Goal: Information Seeking & Learning: Compare options

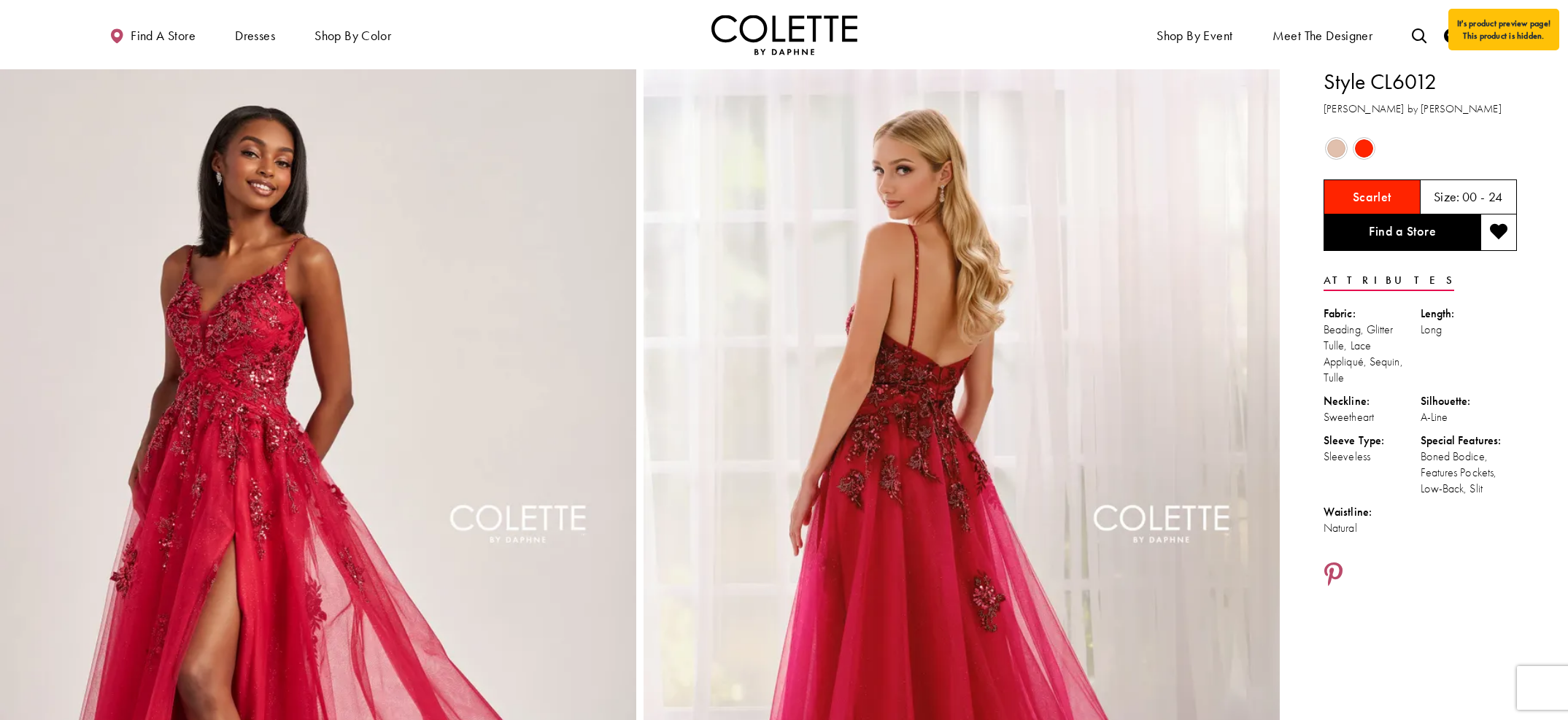
click at [1330, 148] on span "Product color controls state depends on size chosen" at bounding box center [1336, 149] width 18 height 18
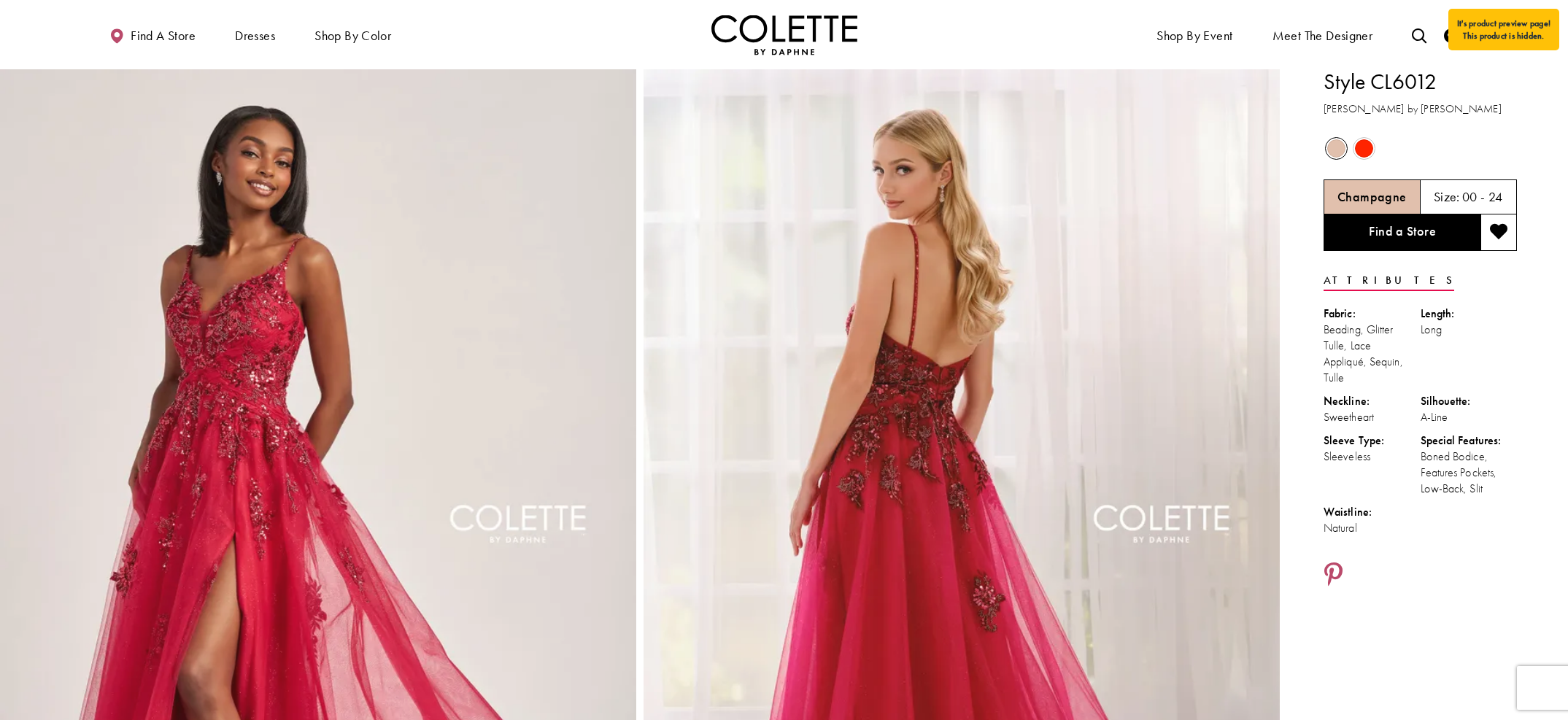
click at [1330, 148] on span "Product color controls state depends on size chosen" at bounding box center [1336, 149] width 18 height 18
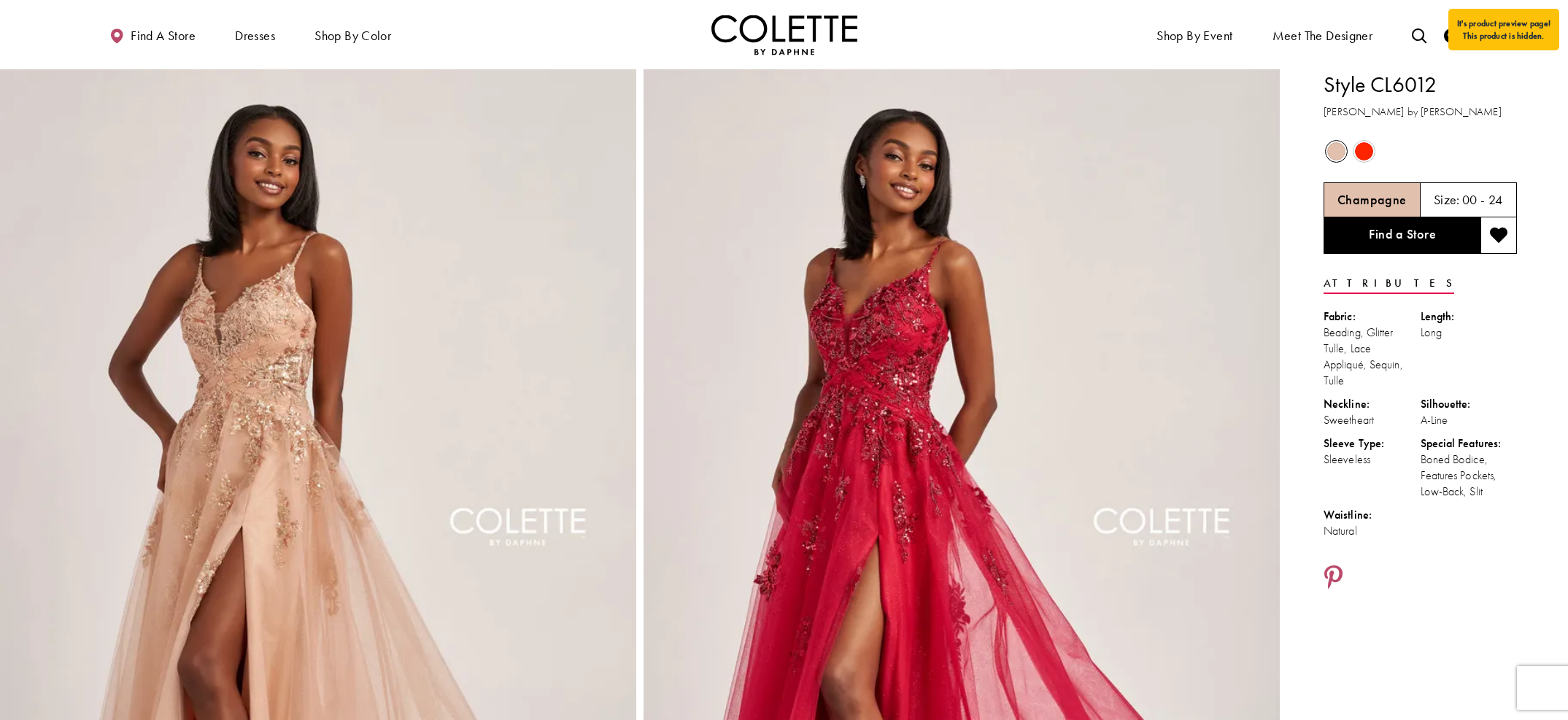
click at [1371, 149] on span "Product color controls state depends on size chosen" at bounding box center [1364, 152] width 18 height 18
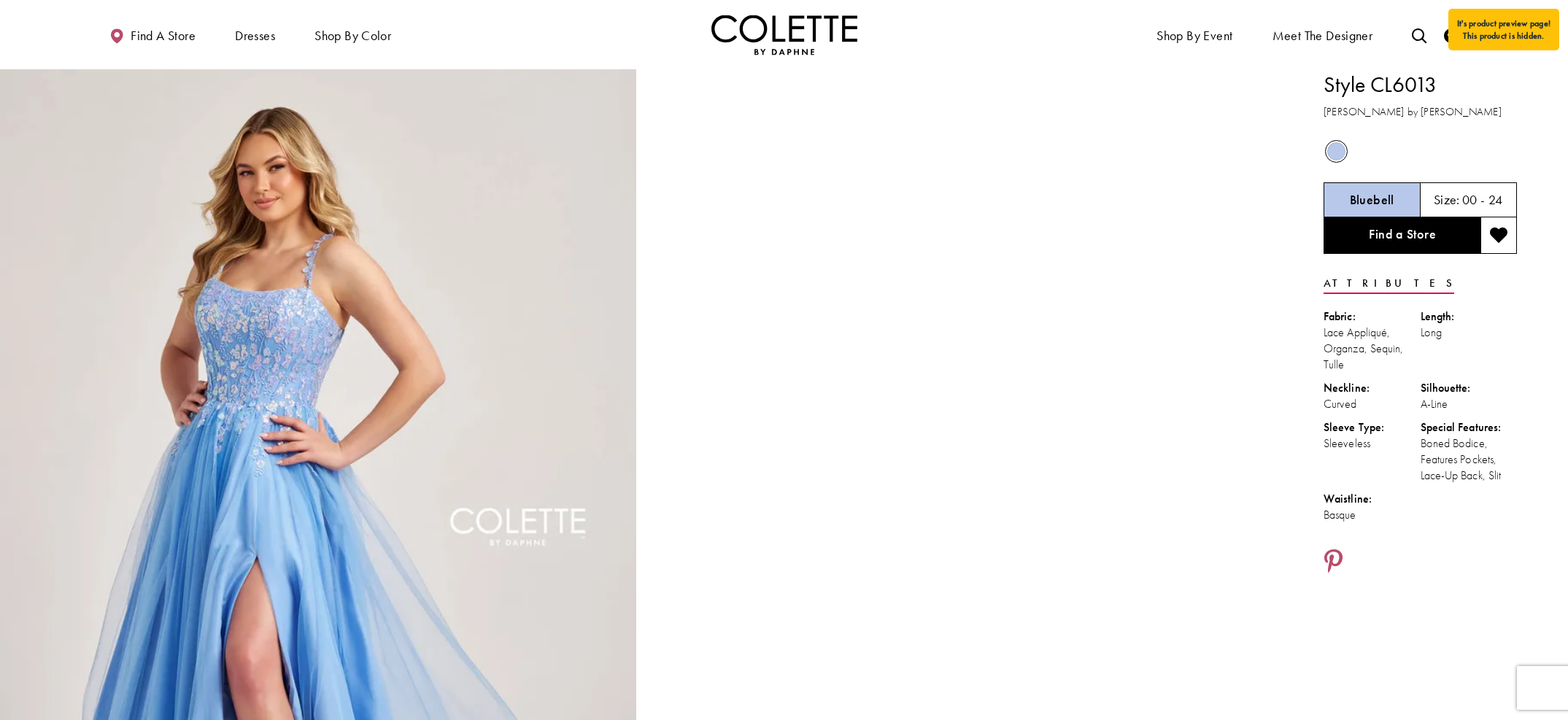
drag, startPoint x: 1525, startPoint y: 479, endPoint x: 1323, endPoint y: 82, distance: 445.4
copy div "Style CL6013 Colette by Daphne Out of Stock Bluebell Size: 00 - 24 Find a Store…"
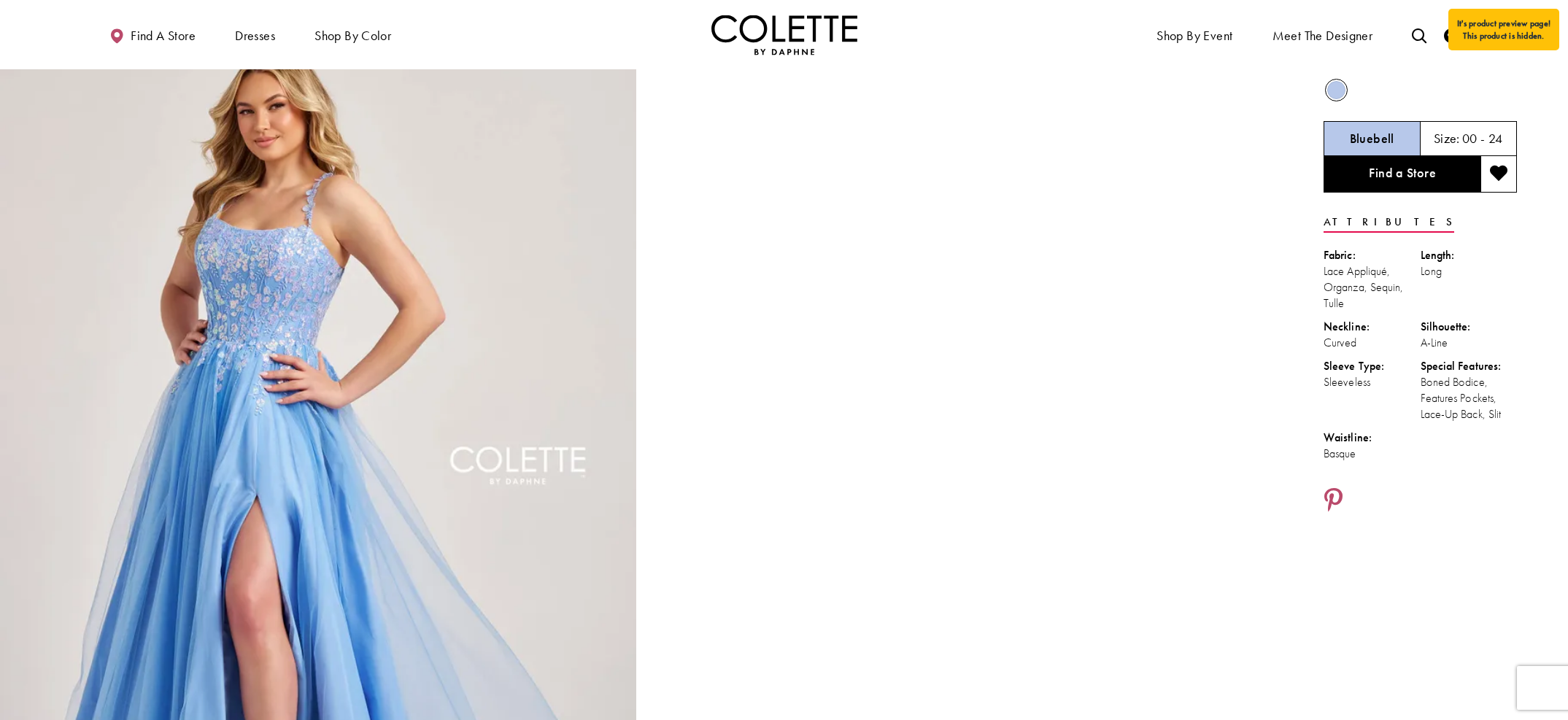
scroll to position [62, 0]
click at [1322, 96] on div "Out of Stock" at bounding box center [1421, 89] width 196 height 28
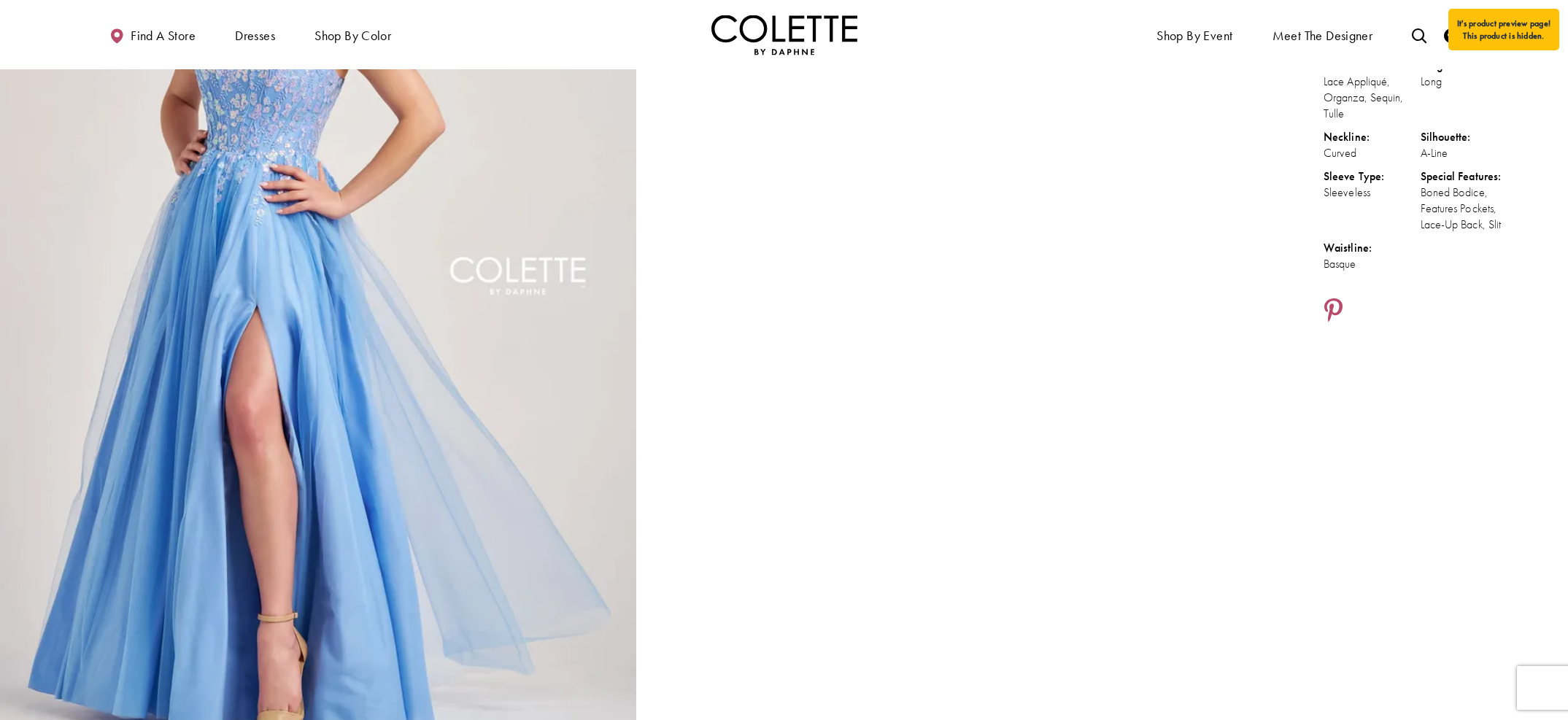
scroll to position [0, 0]
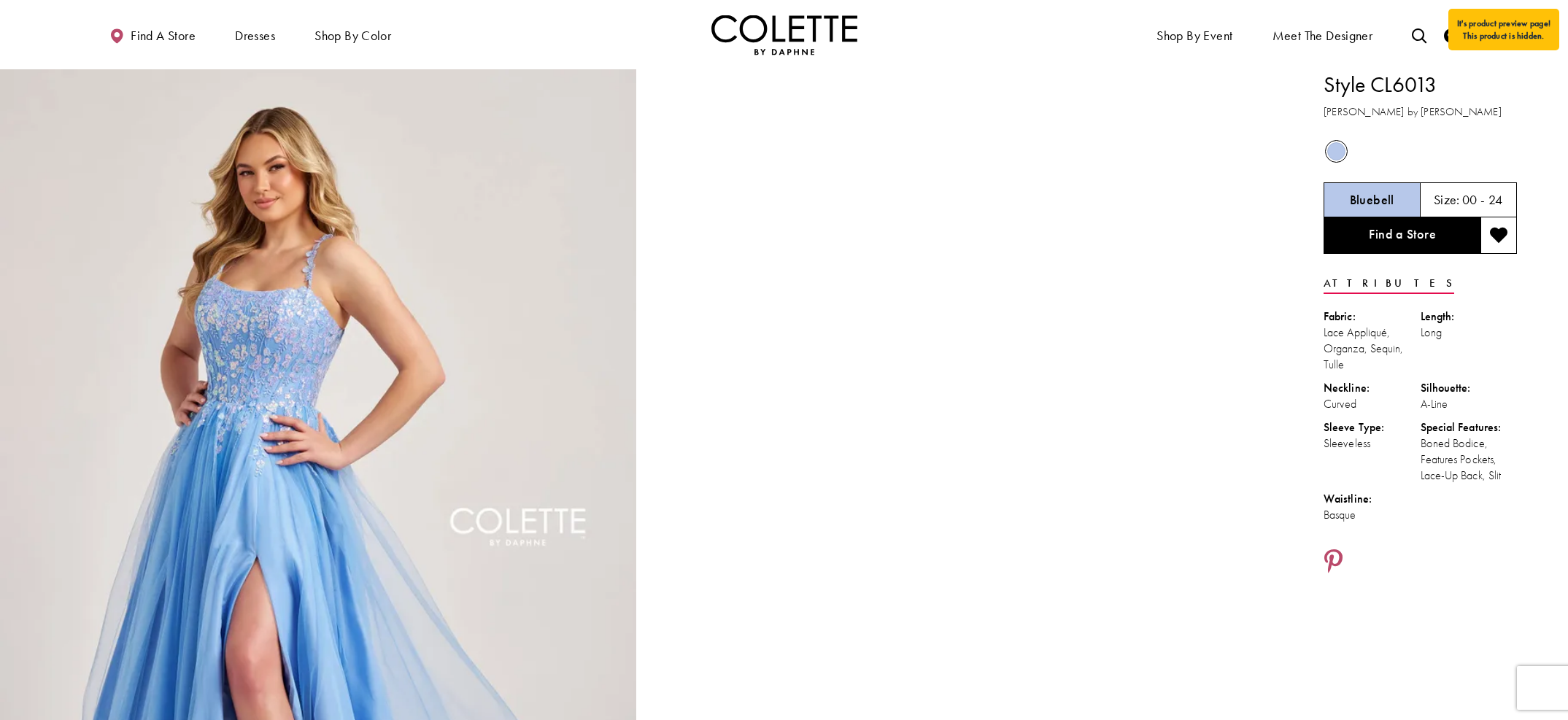
click at [866, 187] on video "Style CL6013 Colette by Daphne #1 autoplay loop mute video" at bounding box center [961, 228] width 636 height 318
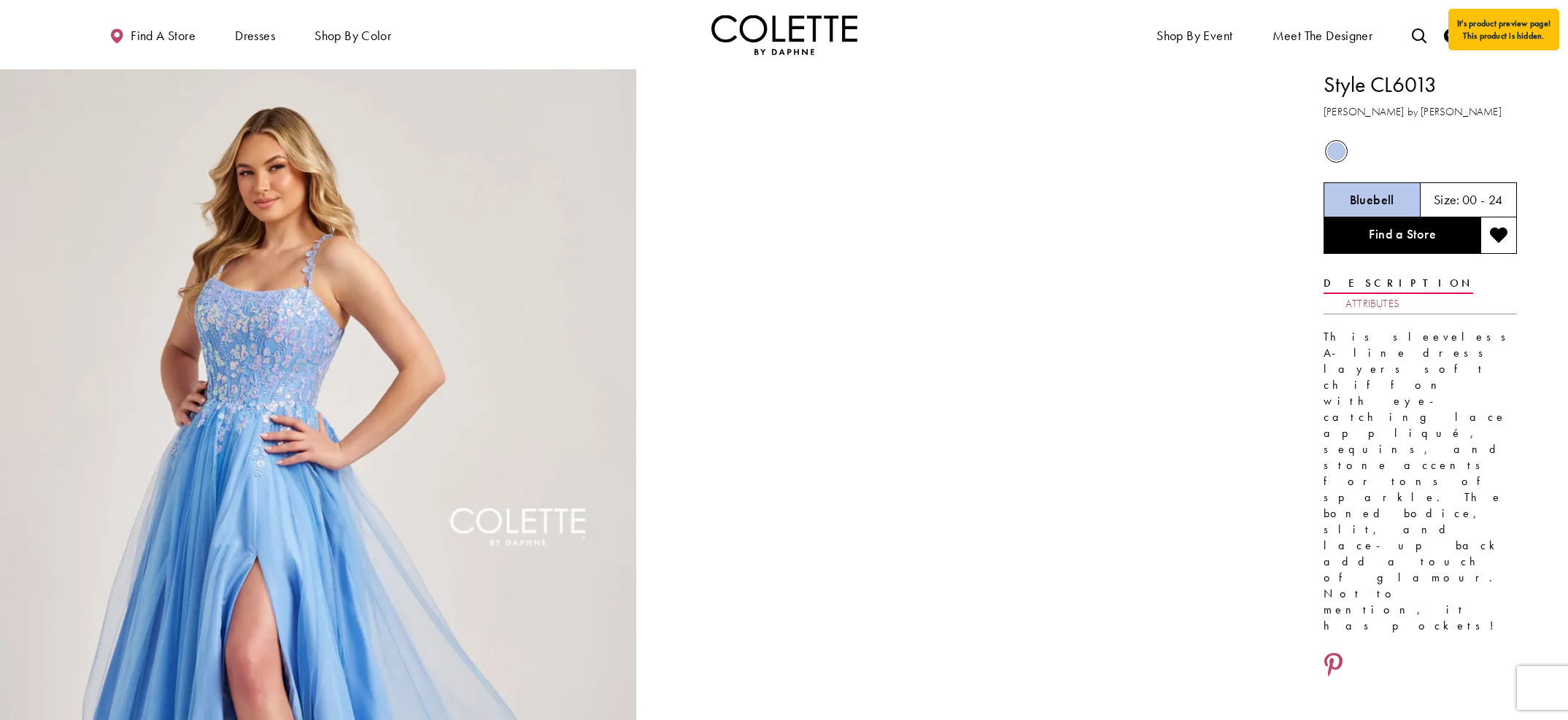
click at [1400, 293] on link "Attributes" at bounding box center [1372, 304] width 54 height 21
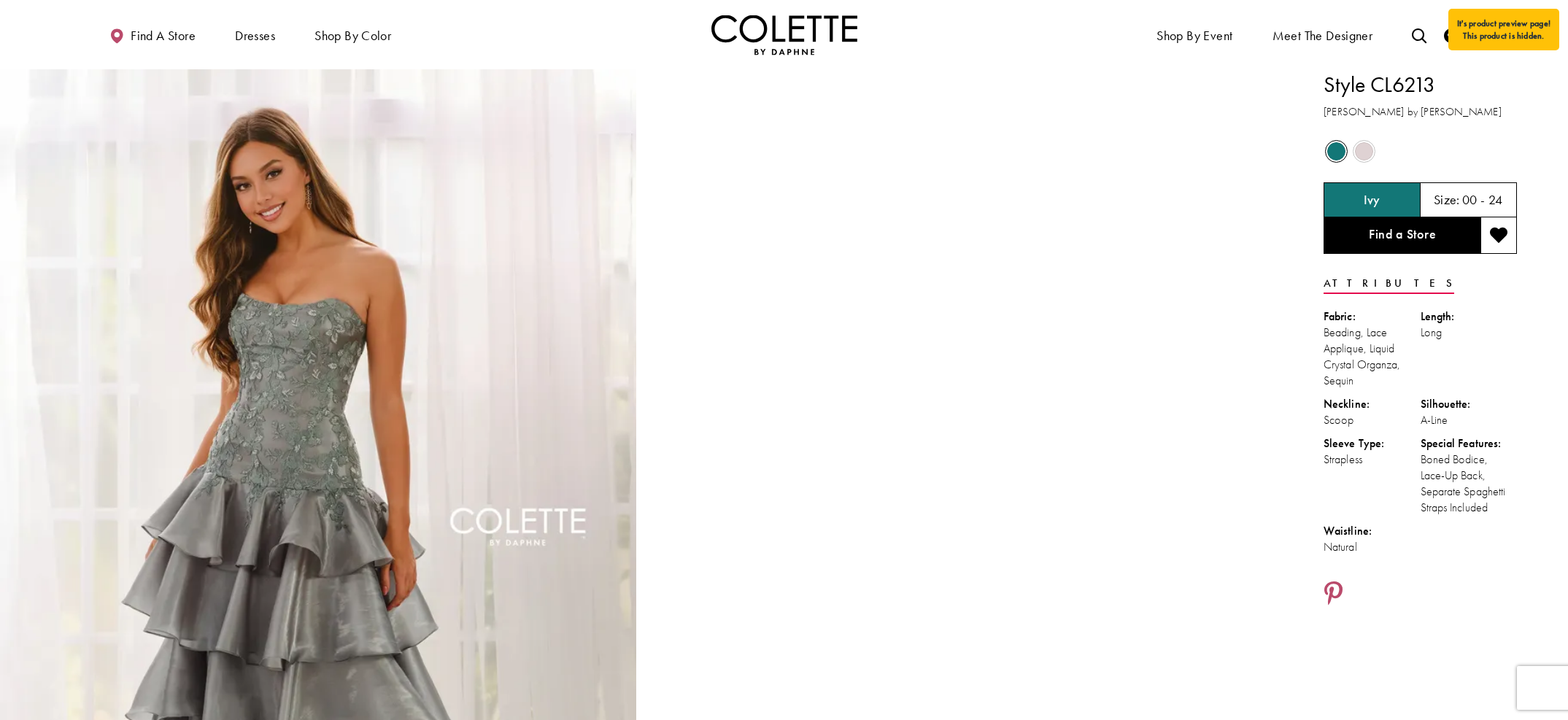
drag, startPoint x: 1521, startPoint y: 513, endPoint x: 1328, endPoint y: 84, distance: 470.4
click at [1322, 151] on span "Product color controls state depends on size chosen" at bounding box center [1364, 152] width 18 height 18
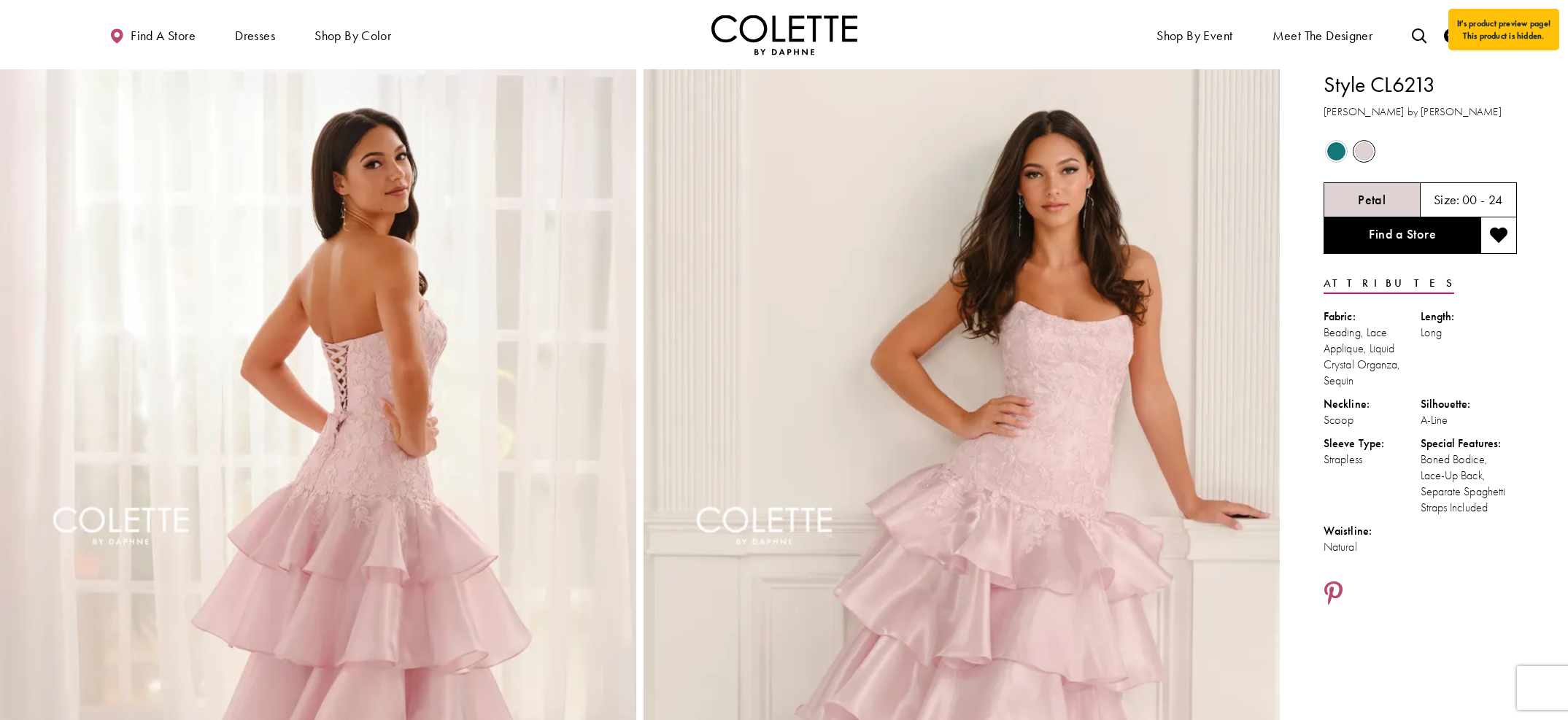
click at [1322, 155] on span "Product color controls state depends on size chosen" at bounding box center [1336, 152] width 18 height 18
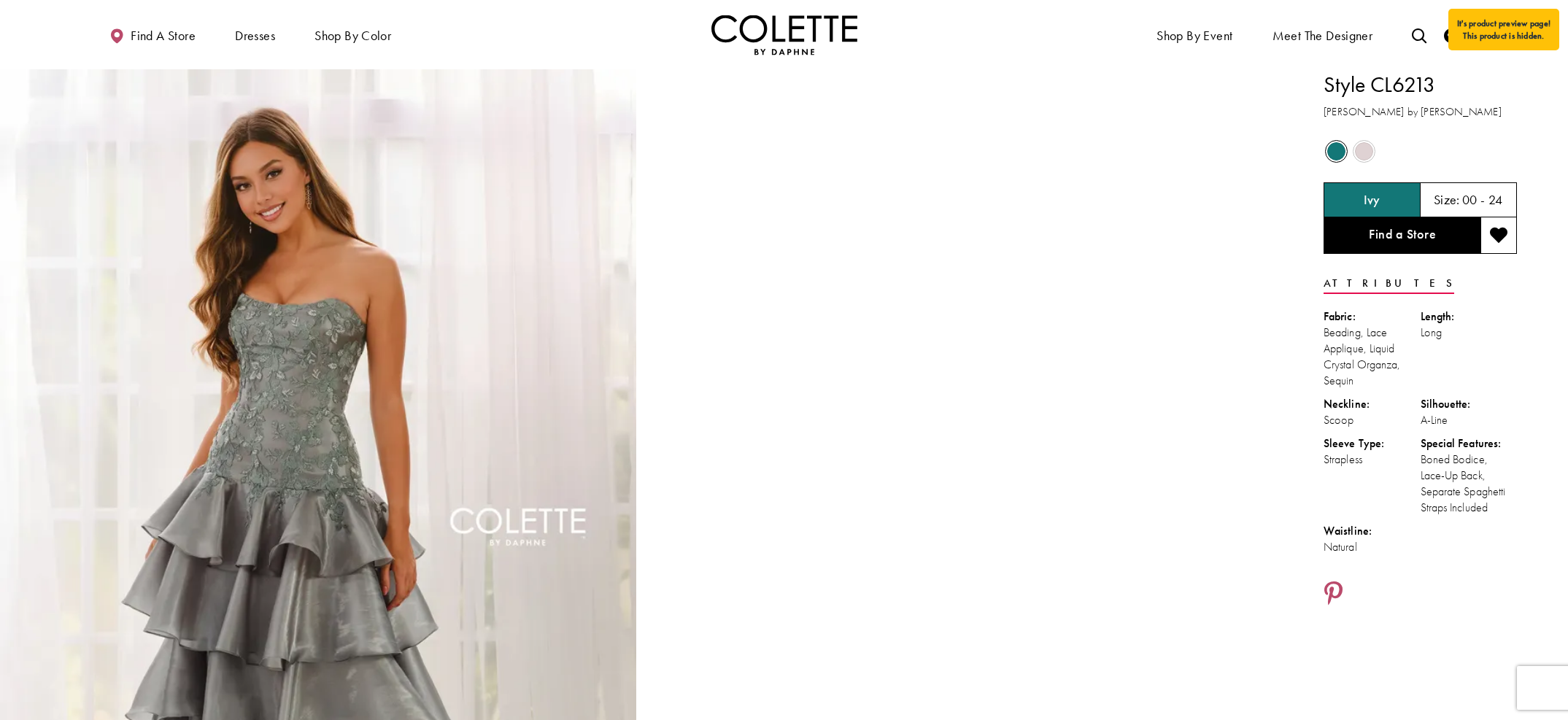
click at [1322, 154] on span "Product color controls state depends on size chosen" at bounding box center [1364, 152] width 18 height 18
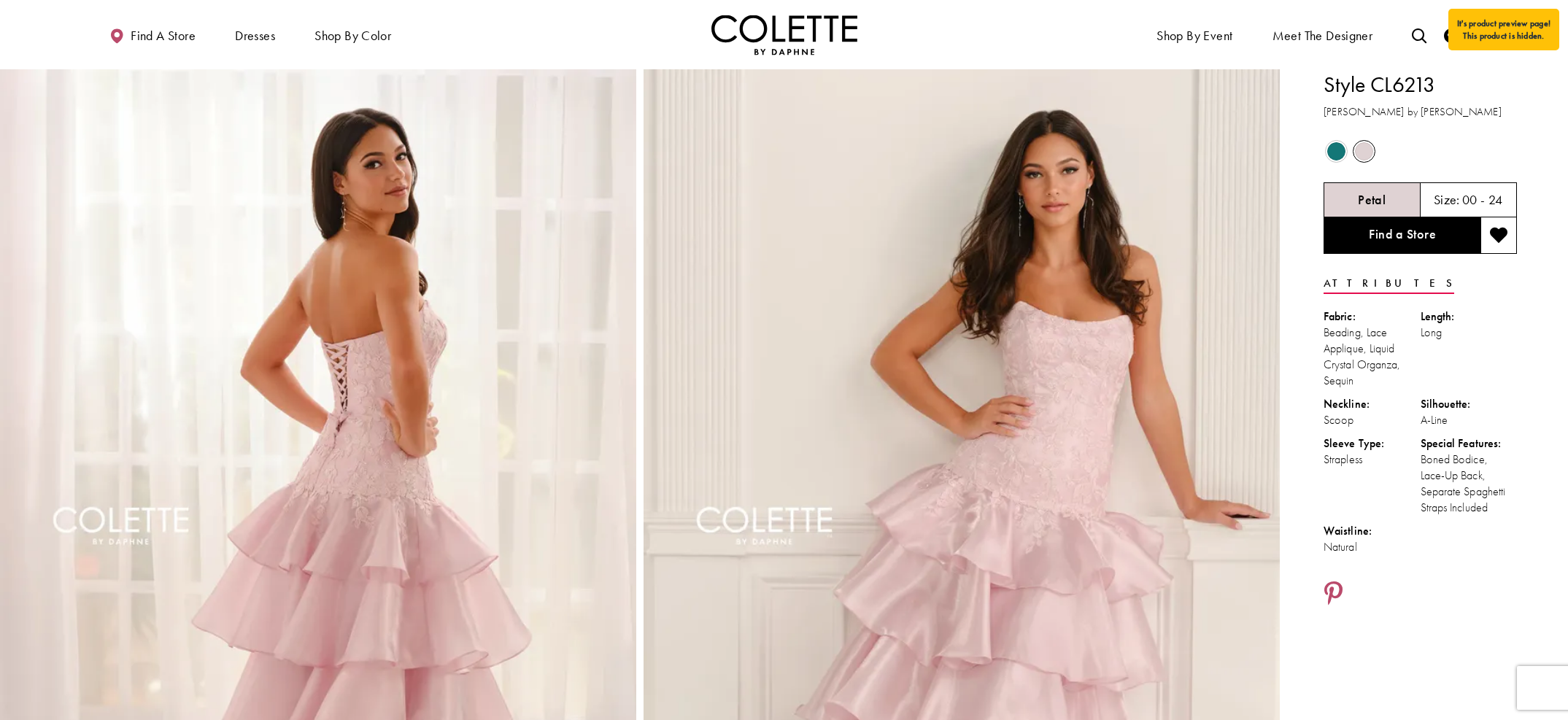
click at [1322, 152] on span "Product color controls state depends on size chosen" at bounding box center [1336, 152] width 18 height 18
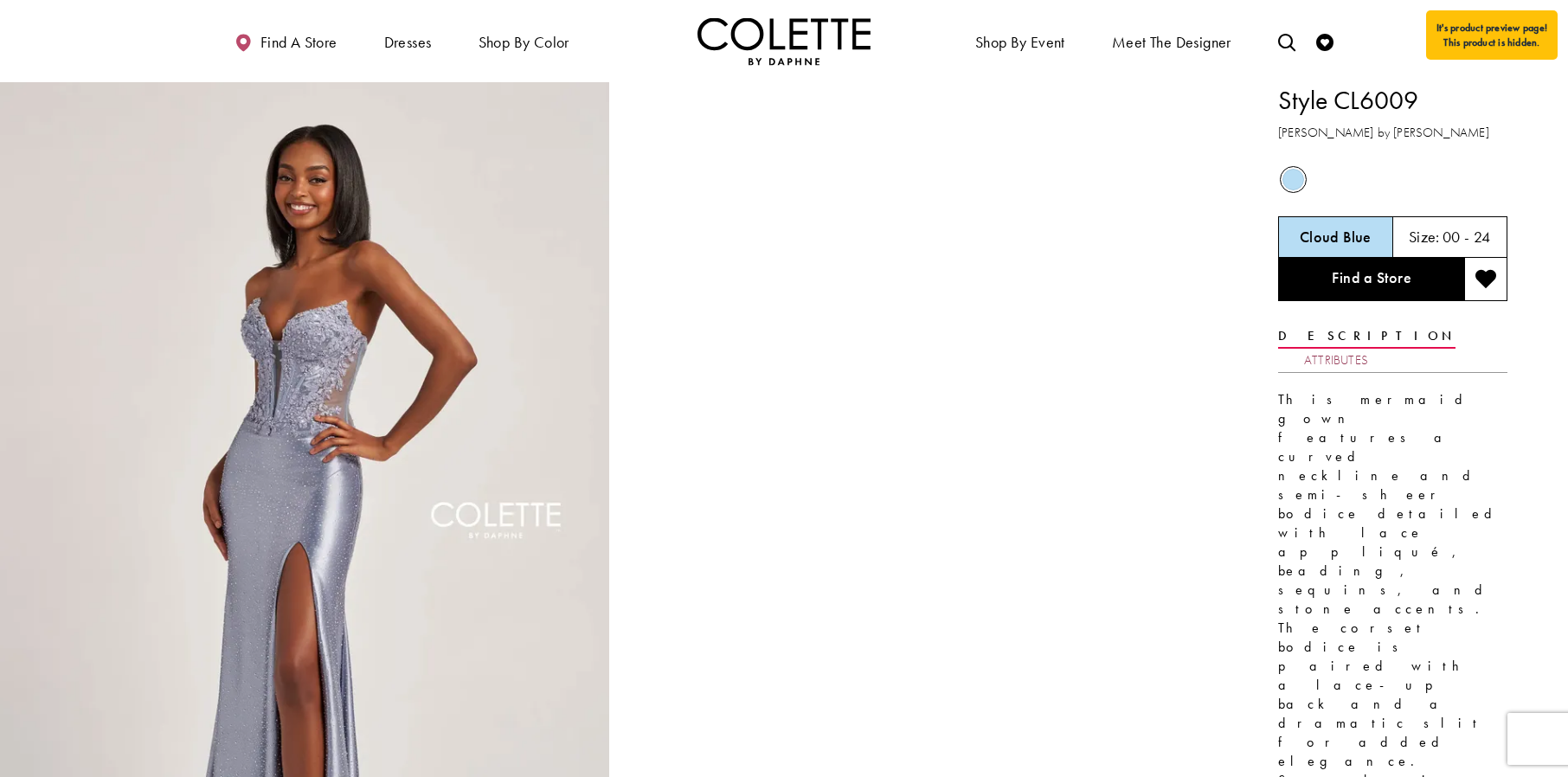
click at [1368, 348] on link "Attributes" at bounding box center [1335, 360] width 64 height 25
